Goal: Information Seeking & Learning: Learn about a topic

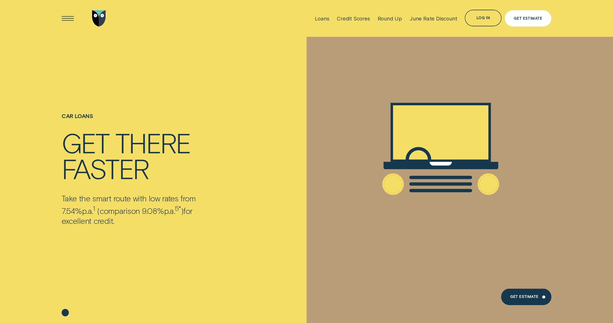
click at [516, 19] on div "Get Estimate" at bounding box center [527, 18] width 28 height 3
click at [332, 20] on div "Loans" at bounding box center [333, 18] width 14 height 6
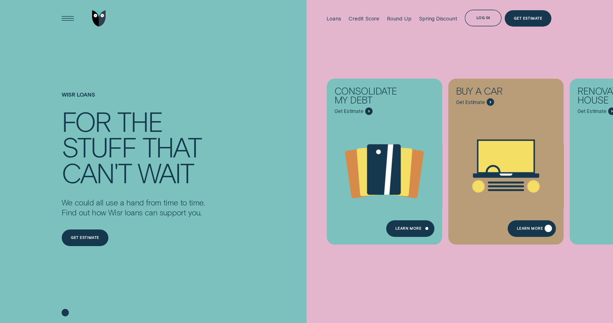
click at [525, 226] on div "Learn More" at bounding box center [531, 228] width 48 height 17
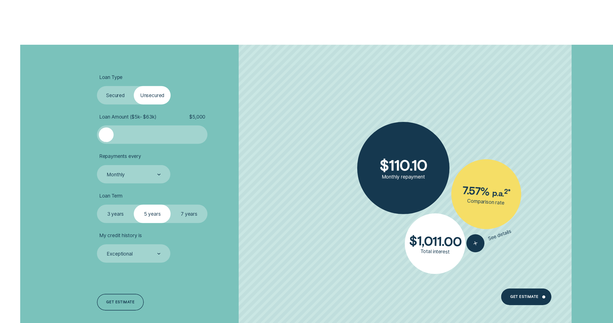
scroll to position [1405, 0]
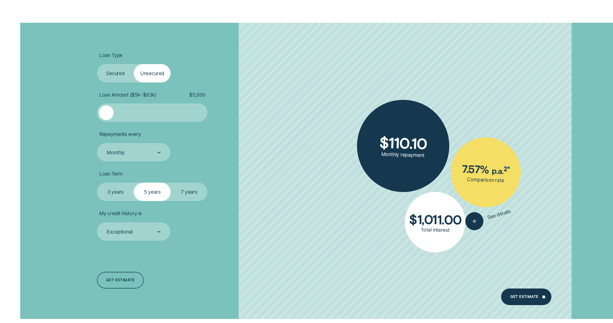
click at [119, 73] on label "Secured" at bounding box center [115, 73] width 37 height 18
click at [97, 64] on input "Secured" at bounding box center [97, 64] width 0 height 0
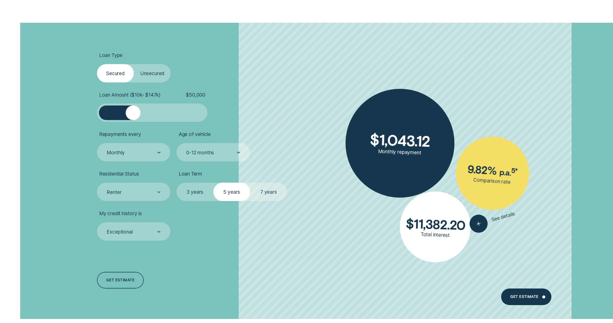
drag, startPoint x: 109, startPoint y: 112, endPoint x: 133, endPoint y: 112, distance: 24.0
click at [133, 112] on div at bounding box center [133, 113] width 15 height 15
click at [147, 154] on div "Monthly" at bounding box center [133, 152] width 54 height 7
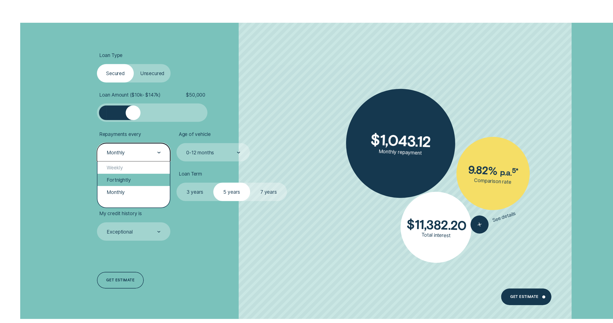
click at [130, 180] on div "Fortnightly" at bounding box center [133, 180] width 72 height 12
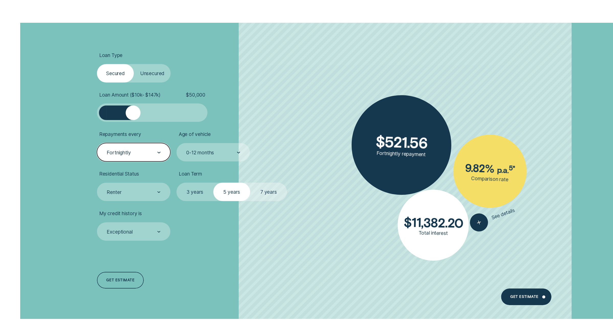
click at [149, 152] on div "Fortnightly" at bounding box center [133, 152] width 54 height 7
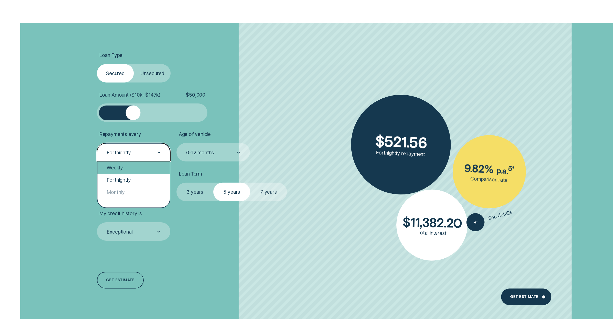
click at [134, 167] on div "Weekly" at bounding box center [133, 167] width 72 height 12
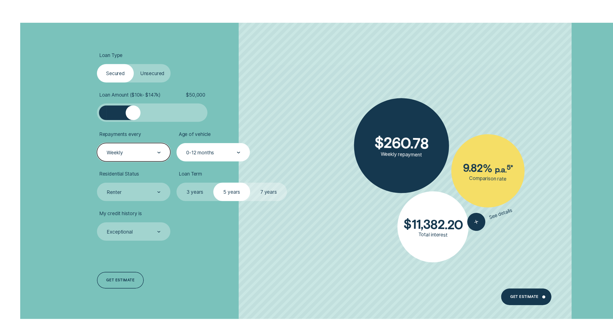
click at [217, 152] on div "0-12 months" at bounding box center [213, 152] width 54 height 7
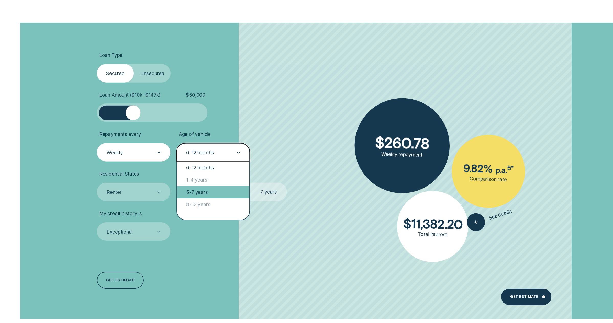
click at [205, 194] on div "5-7 years" at bounding box center [213, 192] width 72 height 12
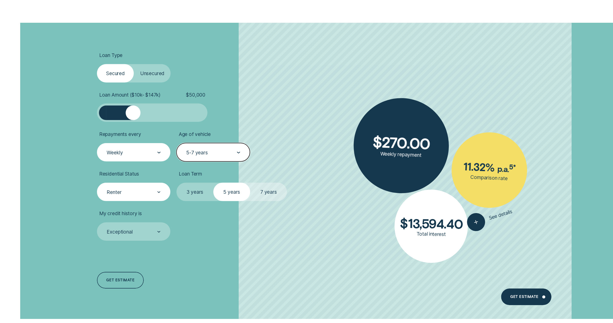
click at [152, 192] on div "Renter" at bounding box center [133, 192] width 54 height 7
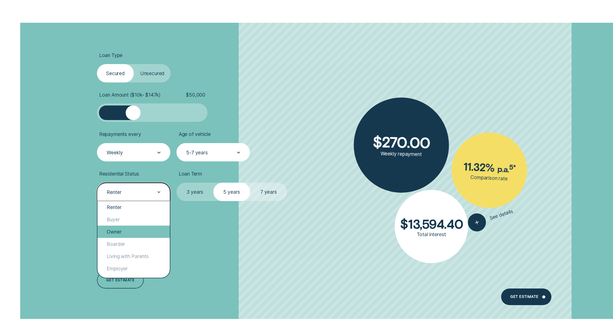
click at [124, 229] on div "Owner" at bounding box center [133, 232] width 72 height 12
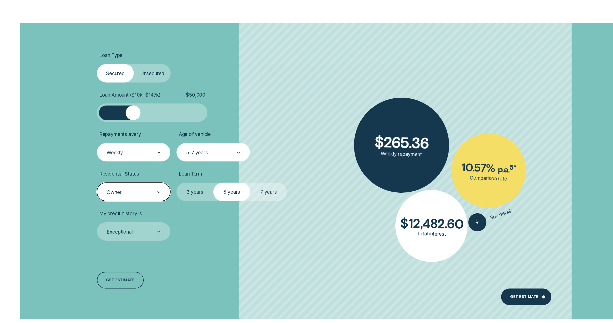
click at [232, 151] on div "5-7 years" at bounding box center [213, 152] width 54 height 7
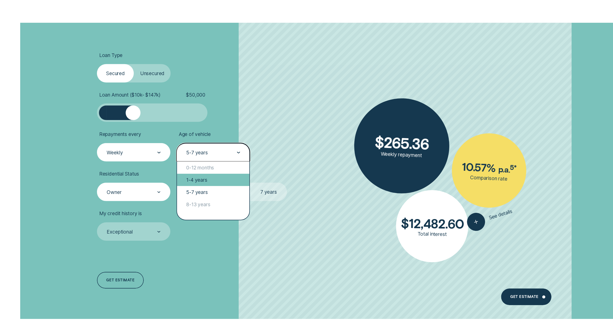
click at [207, 178] on div "1-4 years" at bounding box center [213, 180] width 72 height 12
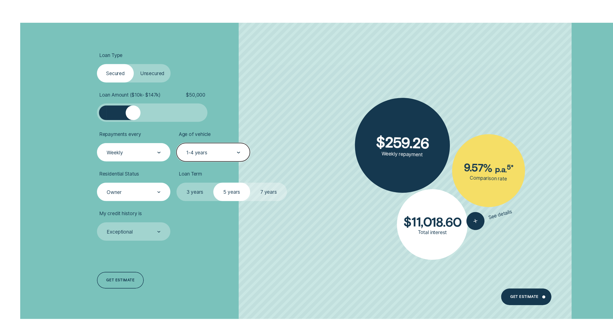
click at [262, 192] on label "7 years" at bounding box center [268, 192] width 37 height 18
click at [250, 183] on input "7 years" at bounding box center [250, 183] width 0 height 0
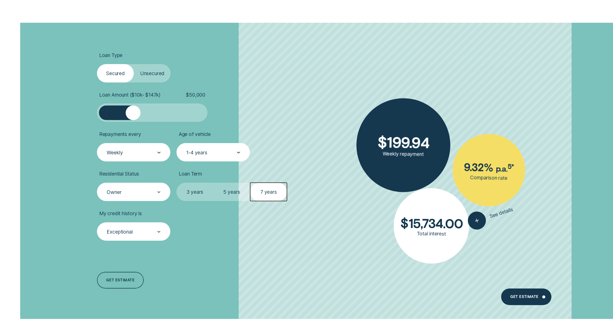
click at [153, 232] on div "Exceptional" at bounding box center [133, 231] width 54 height 7
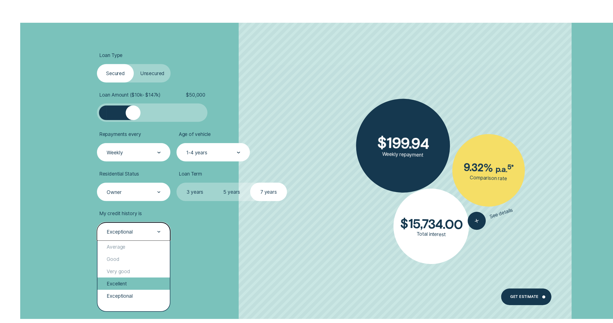
click at [132, 283] on div "Excellent" at bounding box center [133, 284] width 72 height 12
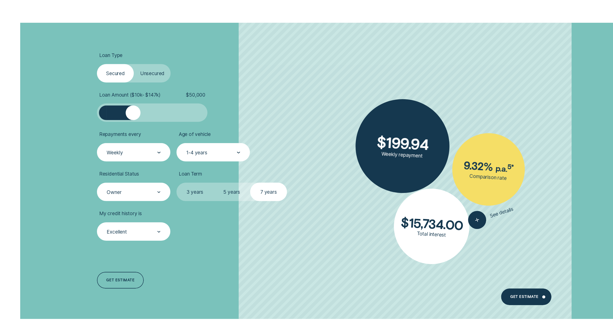
click at [233, 193] on label "5 years" at bounding box center [231, 192] width 37 height 18
click at [213, 183] on input "5 years" at bounding box center [213, 183] width 0 height 0
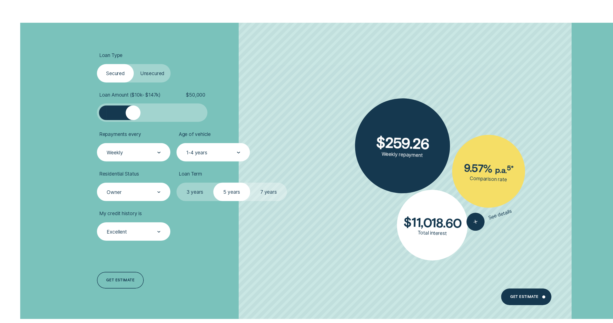
click at [268, 193] on label "7 years" at bounding box center [268, 192] width 37 height 18
click at [250, 183] on input "7 years" at bounding box center [250, 183] width 0 height 0
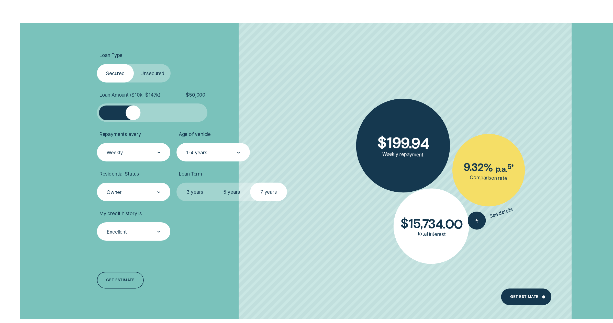
click at [236, 194] on label "5 years" at bounding box center [231, 192] width 37 height 18
click at [213, 183] on input "5 years" at bounding box center [213, 183] width 0 height 0
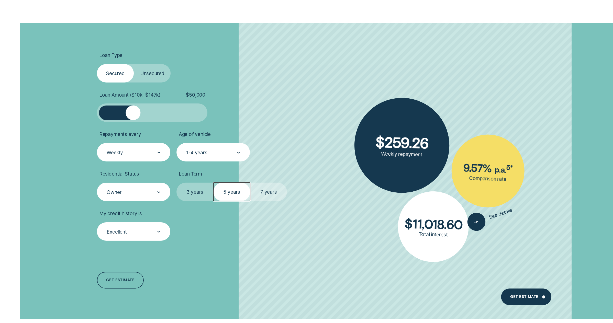
click at [264, 191] on label "7 years" at bounding box center [268, 192] width 37 height 18
click at [250, 183] on input "7 years" at bounding box center [250, 183] width 0 height 0
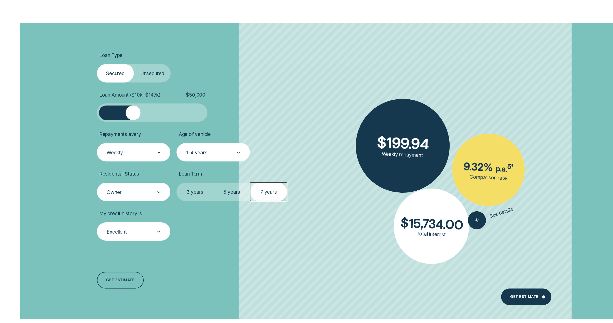
click at [154, 235] on div "Excellent" at bounding box center [133, 231] width 54 height 7
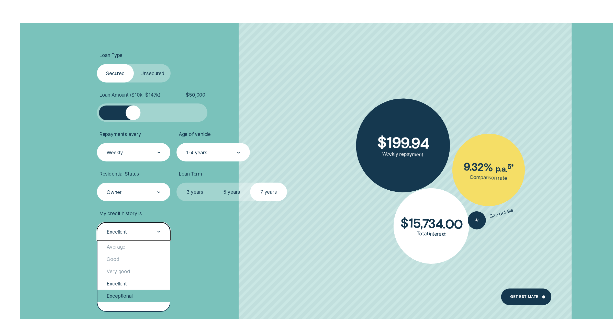
click at [131, 293] on div "Exceptional" at bounding box center [133, 296] width 72 height 12
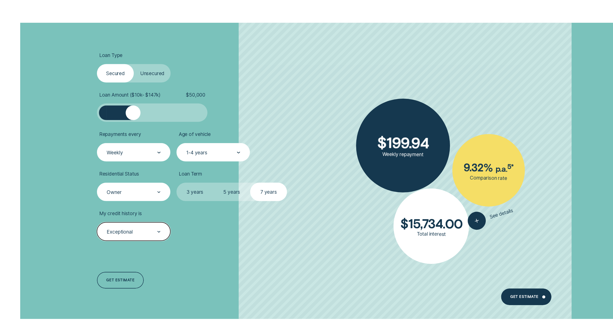
click at [237, 194] on label "5 years" at bounding box center [231, 192] width 37 height 18
click at [213, 183] on input "5 years" at bounding box center [213, 183] width 0 height 0
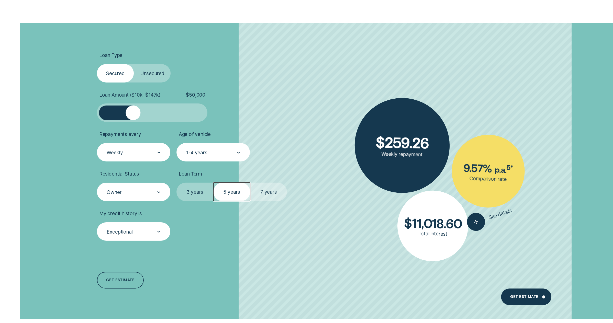
click at [254, 190] on label "7 years" at bounding box center [268, 192] width 37 height 18
click at [250, 183] on input "7 years" at bounding box center [250, 183] width 0 height 0
